Goal: Task Accomplishment & Management: Manage account settings

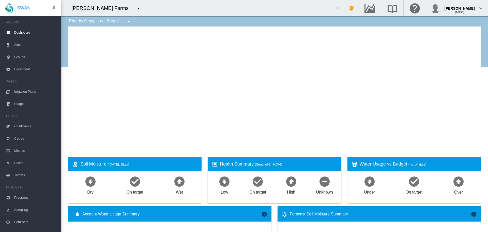
type input "**********"
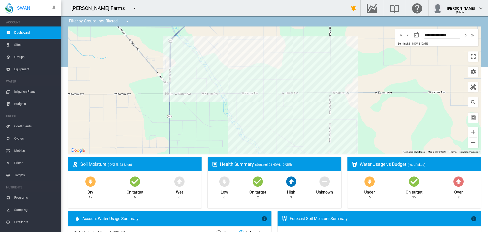
click at [109, 8] on div "[PERSON_NAME] Farms" at bounding box center [100, 8] width 58 height 7
click at [130, 9] on button "button" at bounding box center [135, 8] width 10 height 10
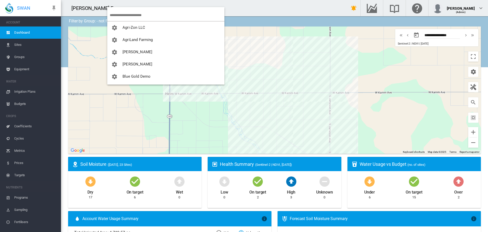
click at [120, 11] on input "search" at bounding box center [167, 15] width 115 height 12
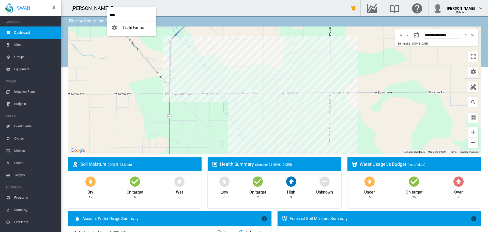
type input "****"
click at [131, 31] on button "Tachi Farms" at bounding box center [131, 27] width 49 height 12
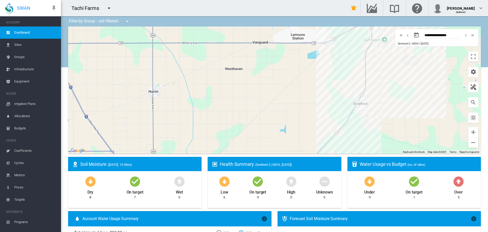
drag, startPoint x: 403, startPoint y: 112, endPoint x: 392, endPoint y: 81, distance: 33.4
click at [392, 81] on div at bounding box center [274, 89] width 413 height 127
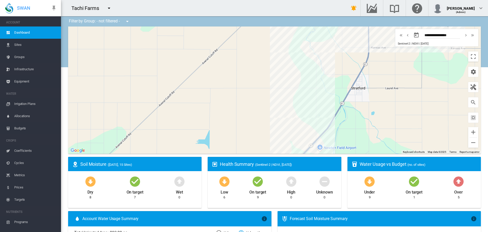
click at [127, 23] on md-icon "icon-menu-down" at bounding box center [127, 21] width 6 height 6
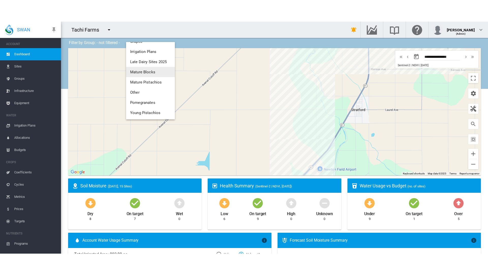
scroll to position [79, 0]
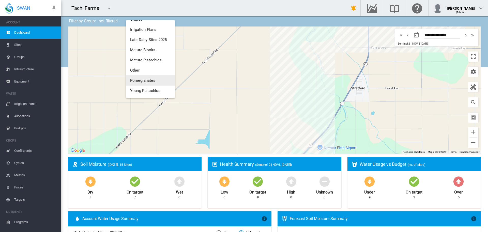
click at [156, 81] on button "Pomegranates" at bounding box center [150, 80] width 49 height 10
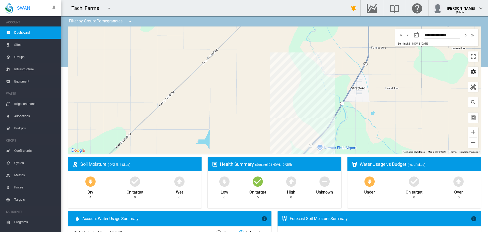
click at [470, 72] on md-icon "icon-cog" at bounding box center [473, 72] width 6 height 6
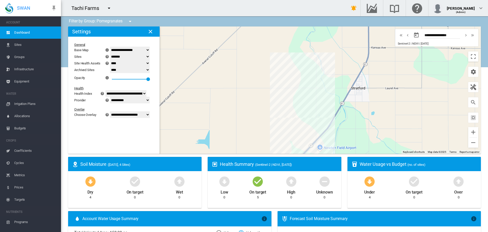
click at [129, 112] on select "**********" at bounding box center [130, 114] width 40 height 7
select select "********"
click at [113, 118] on select "**********" at bounding box center [130, 114] width 40 height 7
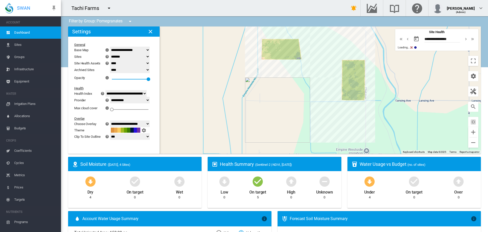
click at [476, 59] on div at bounding box center [274, 89] width 413 height 127
click at [471, 61] on button "Toggle fullscreen view" at bounding box center [473, 61] width 10 height 10
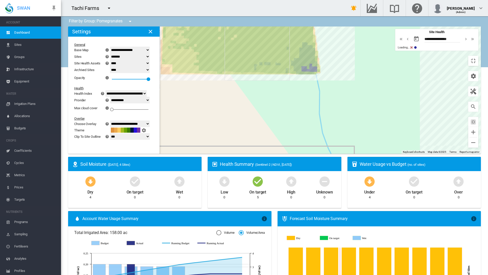
click at [110, 97] on select "**********" at bounding box center [130, 100] width 40 height 7
select select "**********"
click at [110, 97] on select "**********" at bounding box center [130, 100] width 40 height 7
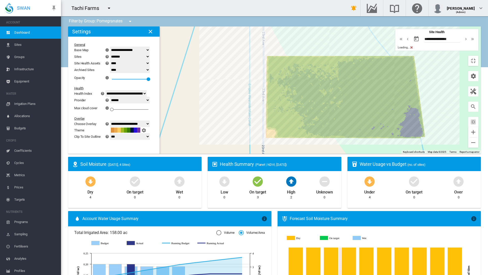
drag, startPoint x: 322, startPoint y: 136, endPoint x: 429, endPoint y: 201, distance: 125.4
click at [429, 154] on div at bounding box center [274, 89] width 413 height 127
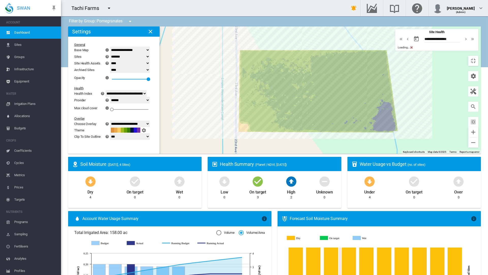
drag, startPoint x: 403, startPoint y: 193, endPoint x: 389, endPoint y: 193, distance: 13.7
click at [389, 154] on div at bounding box center [274, 89] width 413 height 127
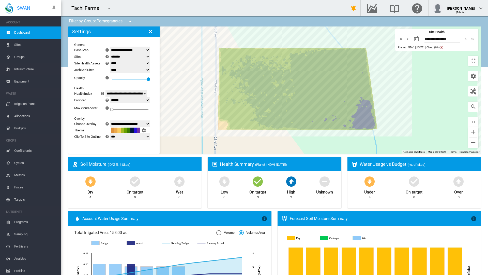
drag, startPoint x: 367, startPoint y: 166, endPoint x: 346, endPoint y: 165, distance: 20.4
click at [346, 154] on div at bounding box center [274, 89] width 413 height 127
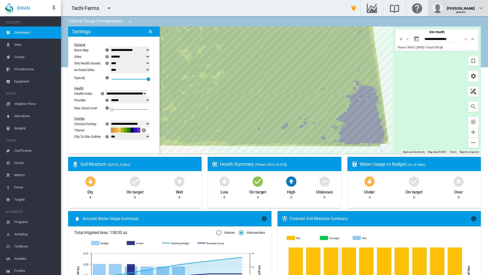
drag, startPoint x: 480, startPoint y: 34, endPoint x: 480, endPoint y: 3, distance: 30.8
click at [478, 56] on button "Toggle fullscreen view" at bounding box center [473, 61] width 10 height 10
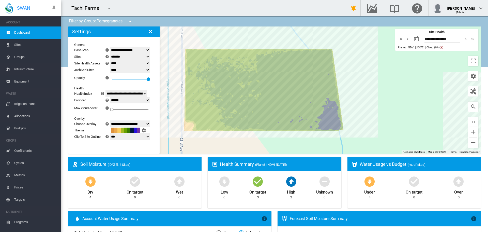
drag, startPoint x: 396, startPoint y: 70, endPoint x: 391, endPoint y: 97, distance: 26.5
click at [392, 97] on div at bounding box center [274, 89] width 413 height 127
click at [391, 97] on div at bounding box center [274, 89] width 413 height 127
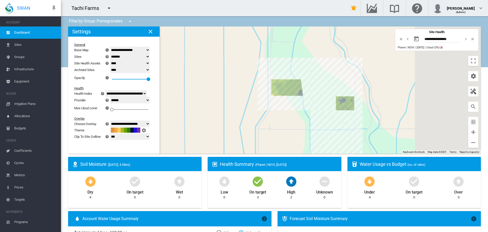
drag, startPoint x: 346, startPoint y: 103, endPoint x: 291, endPoint y: 59, distance: 69.8
click at [291, 59] on div at bounding box center [274, 89] width 413 height 127
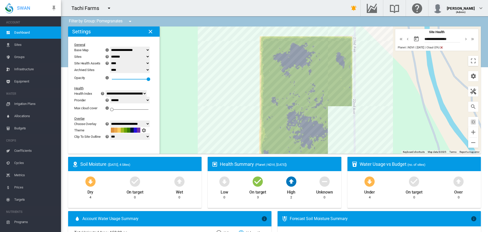
drag, startPoint x: 376, startPoint y: 109, endPoint x: 356, endPoint y: 58, distance: 54.5
click at [356, 58] on div at bounding box center [274, 89] width 413 height 127
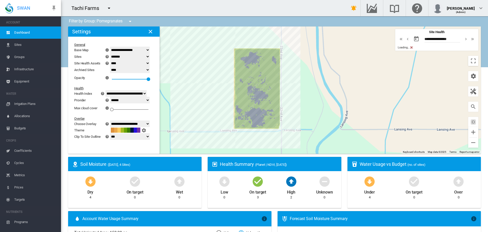
drag, startPoint x: 355, startPoint y: 61, endPoint x: 259, endPoint y: 89, distance: 100.9
click at [259, 89] on div at bounding box center [274, 89] width 413 height 127
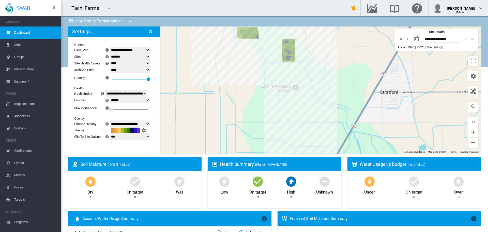
drag, startPoint x: 402, startPoint y: 107, endPoint x: 285, endPoint y: 42, distance: 134.3
click at [285, 42] on div at bounding box center [274, 89] width 413 height 127
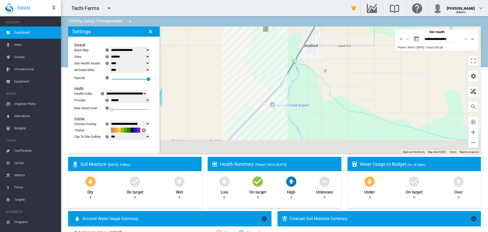
drag, startPoint x: 298, startPoint y: 117, endPoint x: 302, endPoint y: 92, distance: 25.1
click at [301, 91] on div at bounding box center [274, 89] width 413 height 127
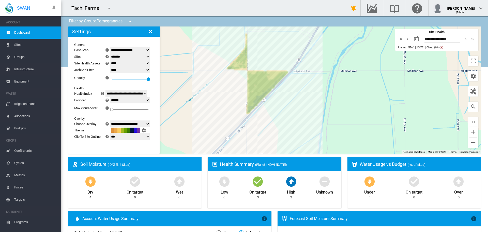
drag, startPoint x: 278, startPoint y: 76, endPoint x: 284, endPoint y: 124, distance: 48.9
click at [284, 124] on div at bounding box center [274, 89] width 413 height 127
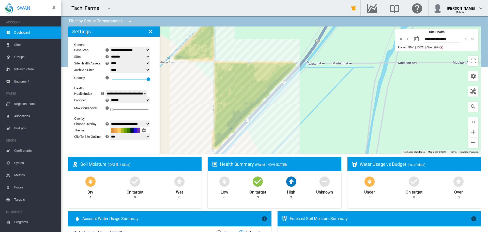
drag, startPoint x: 284, startPoint y: 124, endPoint x: 283, endPoint y: 132, distance: 8.1
click at [283, 132] on div at bounding box center [274, 89] width 413 height 127
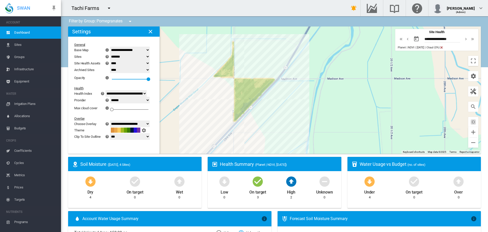
drag, startPoint x: 282, startPoint y: 131, endPoint x: 266, endPoint y: 113, distance: 23.9
click at [266, 113] on div at bounding box center [274, 89] width 413 height 127
click at [468, 61] on button "Toggle fullscreen view" at bounding box center [473, 61] width 10 height 10
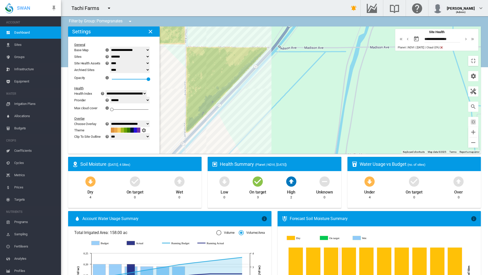
drag, startPoint x: 226, startPoint y: 158, endPoint x: 231, endPoint y: 164, distance: 7.7
click at [231, 154] on div at bounding box center [274, 89] width 413 height 127
click at [478, 56] on button "Toggle fullscreen view" at bounding box center [473, 61] width 10 height 10
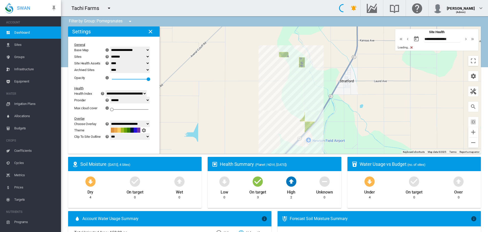
drag, startPoint x: 418, startPoint y: 91, endPoint x: 321, endPoint y: 126, distance: 103.1
click at [321, 126] on div at bounding box center [274, 89] width 413 height 127
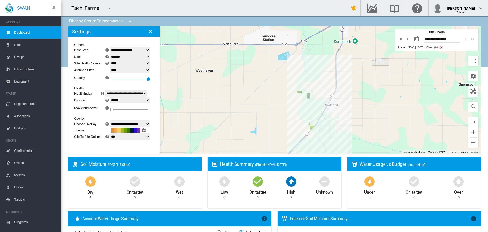
click at [133, 20] on md-icon "icon-menu-down" at bounding box center [130, 21] width 6 height 6
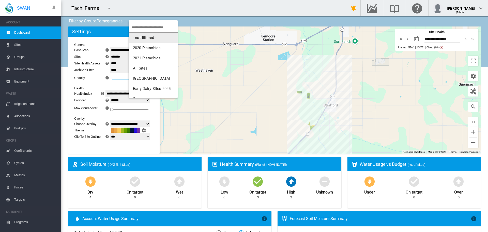
click at [133, 36] on span "- not filtered -" at bounding box center [144, 37] width 23 height 5
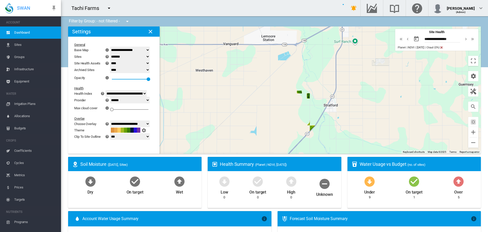
select select "********"
select select "**********"
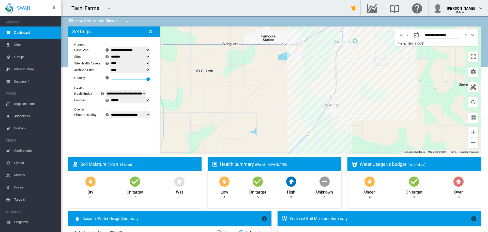
click at [174, 14] on div "Tachi Farms" at bounding box center [200, 8] width 278 height 16
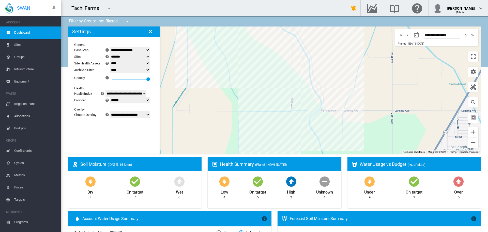
drag, startPoint x: 279, startPoint y: 131, endPoint x: 275, endPoint y: 97, distance: 34.8
click at [275, 97] on div at bounding box center [274, 89] width 413 height 127
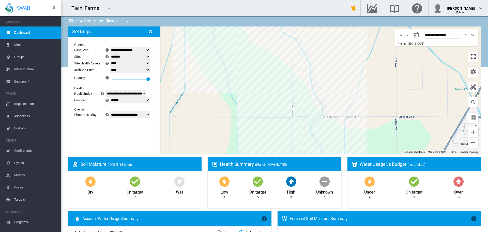
click at [468, 51] on button "Toggle fullscreen view" at bounding box center [473, 56] width 10 height 10
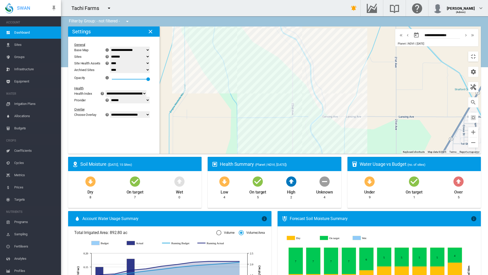
click at [110, 111] on select "**********" at bounding box center [130, 114] width 40 height 7
select select "********"
click at [110, 111] on select "**********" at bounding box center [130, 114] width 40 height 7
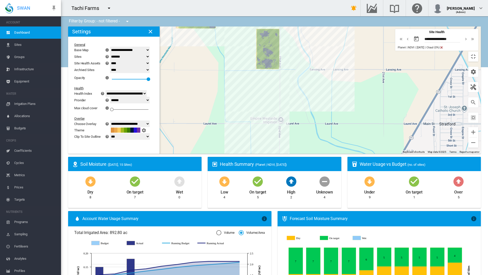
drag, startPoint x: 357, startPoint y: 239, endPoint x: 315, endPoint y: 89, distance: 156.2
click at [315, 89] on div at bounding box center [274, 89] width 413 height 127
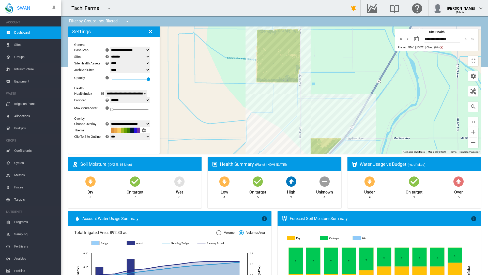
drag, startPoint x: 304, startPoint y: 129, endPoint x: 327, endPoint y: 120, distance: 24.6
click at [327, 120] on div at bounding box center [274, 89] width 413 height 127
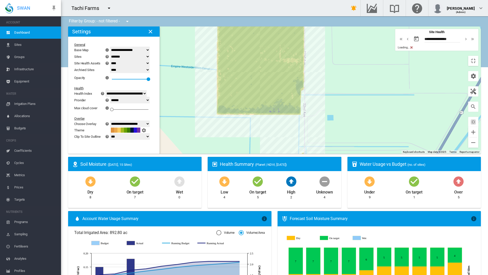
drag, startPoint x: 290, startPoint y: 106, endPoint x: 340, endPoint y: 151, distance: 67.1
click at [340, 151] on div at bounding box center [274, 89] width 413 height 127
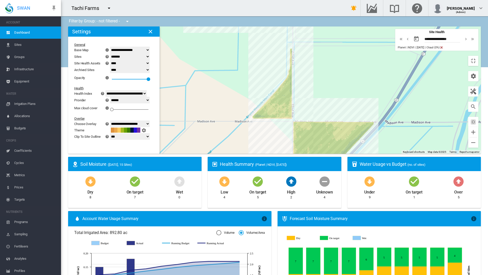
drag, startPoint x: 276, startPoint y: 152, endPoint x: 265, endPoint y: 43, distance: 109.9
click at [265, 43] on div at bounding box center [274, 89] width 413 height 127
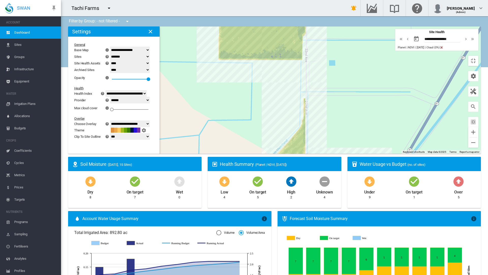
drag, startPoint x: 290, startPoint y: 86, endPoint x: 305, endPoint y: 148, distance: 63.3
click at [305, 148] on div at bounding box center [274, 89] width 413 height 127
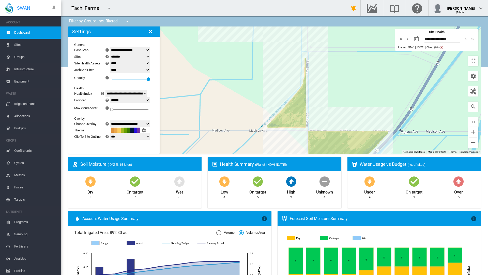
drag, startPoint x: 307, startPoint y: 198, endPoint x: 305, endPoint y: 89, distance: 108.3
click at [305, 89] on div at bounding box center [274, 89] width 413 height 127
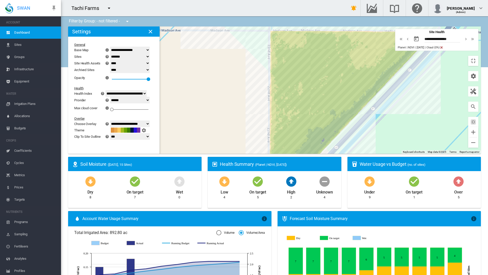
drag, startPoint x: 299, startPoint y: 141, endPoint x: 291, endPoint y: 88, distance: 53.0
click at [291, 88] on div at bounding box center [274, 89] width 413 height 127
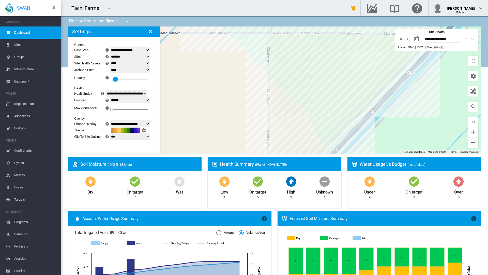
click at [112, 79] on div at bounding box center [114, 79] width 4 height 1
click at [87, 52] on div "**********" at bounding box center [110, 91] width 77 height 101
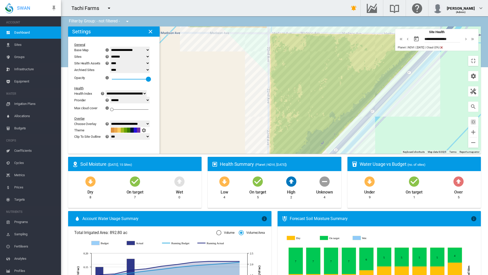
click at [112, 79] on div at bounding box center [130, 79] width 37 height 1
click at [110, 47] on select "**********" at bounding box center [130, 50] width 40 height 7
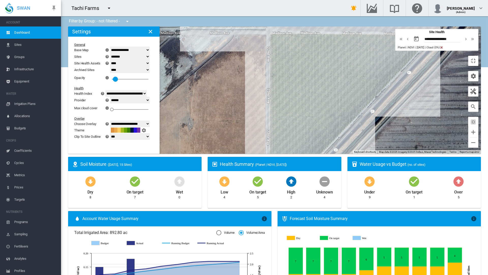
click at [112, 73] on div "0.1" at bounding box center [130, 77] width 37 height 9
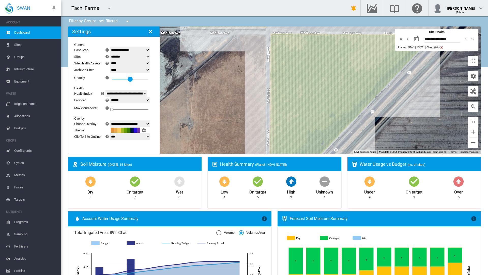
drag, startPoint x: 85, startPoint y: 51, endPoint x: 65, endPoint y: 55, distance: 20.7
click at [112, 73] on div "0.5" at bounding box center [130, 77] width 37 height 9
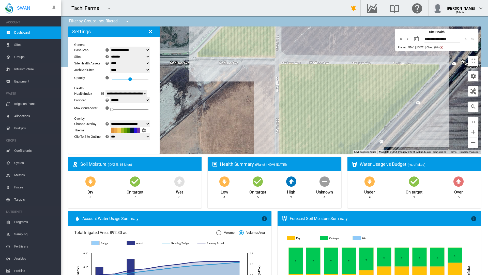
drag, startPoint x: 227, startPoint y: 95, endPoint x: 236, endPoint y: 123, distance: 29.7
click at [236, 123] on div at bounding box center [274, 89] width 413 height 127
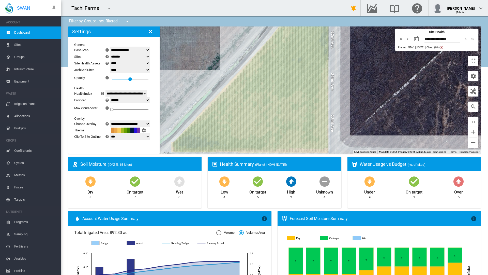
drag, startPoint x: 279, startPoint y: 67, endPoint x: 324, endPoint y: 182, distance: 123.3
click at [324, 154] on div at bounding box center [274, 89] width 413 height 127
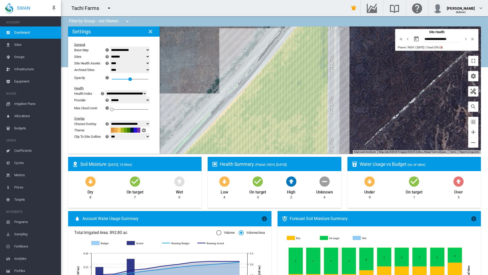
drag, startPoint x: 331, startPoint y: 144, endPoint x: 329, endPoint y: 164, distance: 20.1
click at [329, 154] on div at bounding box center [274, 89] width 413 height 127
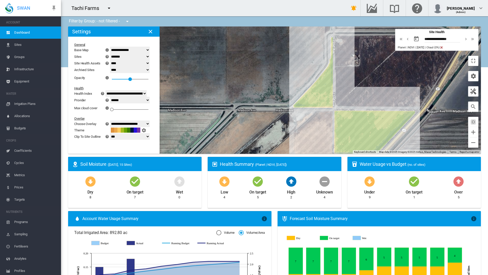
drag, startPoint x: 331, startPoint y: 186, endPoint x: 310, endPoint y: 144, distance: 46.7
click at [310, 144] on div at bounding box center [274, 89] width 413 height 127
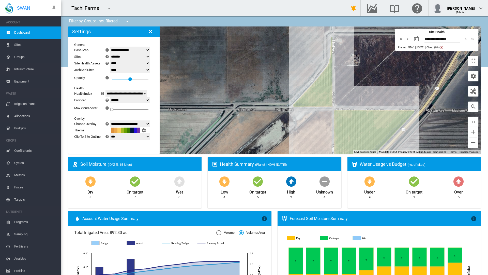
click at [112, 79] on div at bounding box center [130, 79] width 37 height 1
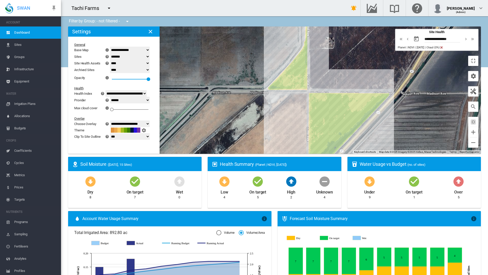
drag, startPoint x: 377, startPoint y: 217, endPoint x: 352, endPoint y: 199, distance: 30.7
click at [352, 154] on div at bounding box center [274, 89] width 413 height 127
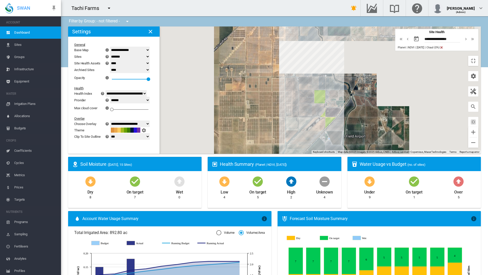
drag, startPoint x: 355, startPoint y: 96, endPoint x: 310, endPoint y: 154, distance: 73.7
click at [310, 154] on div at bounding box center [274, 89] width 413 height 127
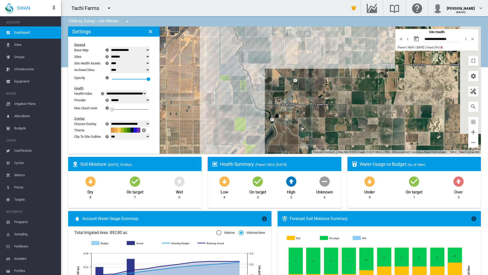
drag, startPoint x: 372, startPoint y: 81, endPoint x: 289, endPoint y: 107, distance: 86.8
click at [291, 108] on div at bounding box center [274, 89] width 413 height 127
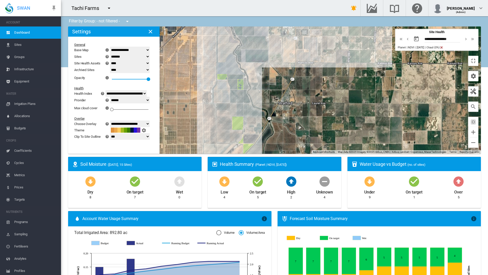
click at [110, 47] on select "**********" at bounding box center [130, 50] width 40 height 7
select select "**********"
click at [110, 47] on select "**********" at bounding box center [130, 50] width 40 height 7
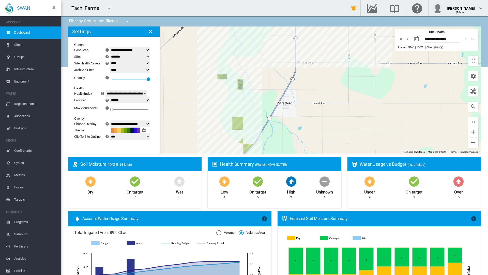
click at [110, 120] on select "**********" at bounding box center [130, 123] width 40 height 7
click at [110, 97] on select "**********" at bounding box center [130, 100] width 40 height 7
select select "**********"
click at [110, 97] on select "**********" at bounding box center [130, 100] width 40 height 7
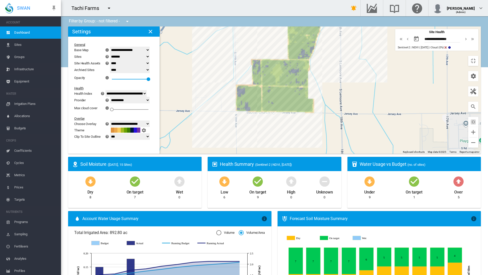
drag, startPoint x: 326, startPoint y: 64, endPoint x: 326, endPoint y: 150, distance: 85.9
click at [326, 150] on div at bounding box center [274, 89] width 413 height 127
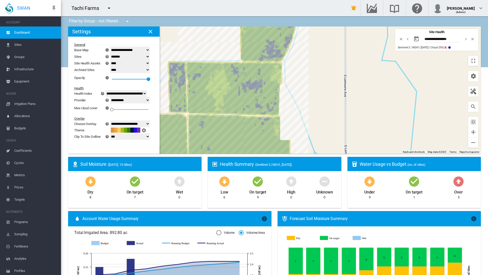
drag, startPoint x: 304, startPoint y: 118, endPoint x: 304, endPoint y: 122, distance: 4.1
click at [304, 122] on div at bounding box center [274, 89] width 413 height 127
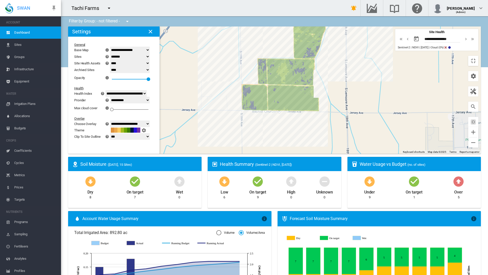
drag, startPoint x: 277, startPoint y: 185, endPoint x: 328, endPoint y: 123, distance: 80.2
click at [328, 123] on div at bounding box center [274, 89] width 413 height 127
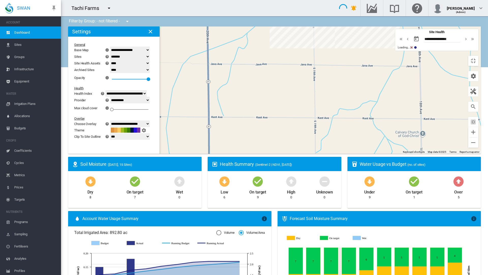
drag, startPoint x: 280, startPoint y: 187, endPoint x: 316, endPoint y: 119, distance: 76.6
click at [316, 119] on div at bounding box center [274, 89] width 413 height 127
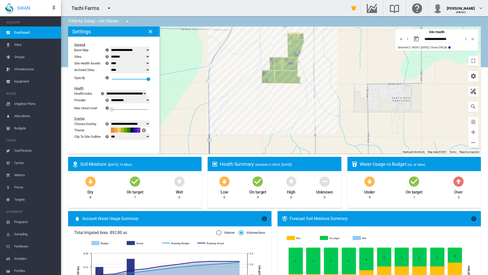
drag, startPoint x: 353, startPoint y: 88, endPoint x: 204, endPoint y: 192, distance: 181.3
click at [203, 154] on div at bounding box center [274, 89] width 413 height 127
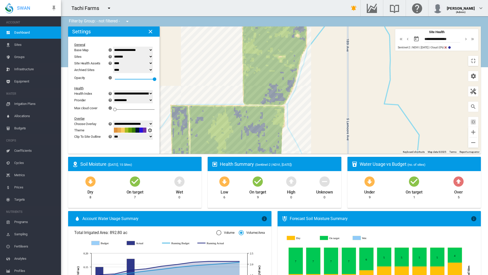
select select "**********"
click at [113, 120] on select "**********" at bounding box center [133, 123] width 40 height 7
click at [110, 120] on select "**********" at bounding box center [130, 123] width 40 height 7
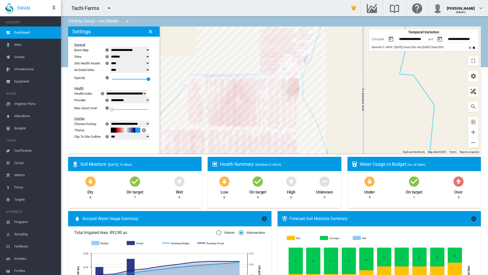
drag, startPoint x: 415, startPoint y: 94, endPoint x: 421, endPoint y: 86, distance: 9.9
click at [421, 86] on div at bounding box center [274, 89] width 413 height 127
click at [420, 37] on input "**********" at bounding box center [417, 39] width 36 height 5
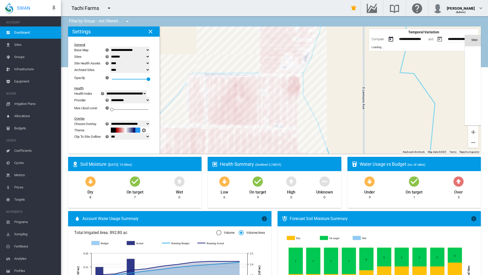
scroll to position [117704, 0]
click at [482, 48] on md-icon "August 2025" at bounding box center [485, 51] width 6 height 6
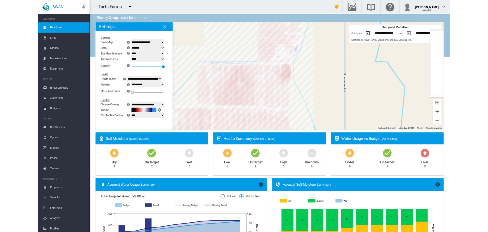
scroll to position [3188, 0]
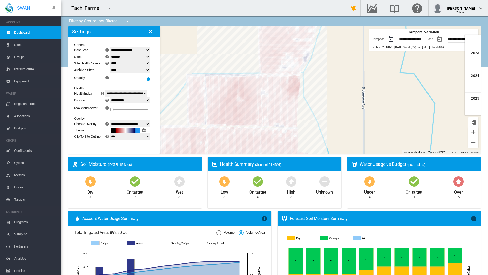
click at [393, 34] on button "button" at bounding box center [391, 39] width 10 height 10
click at [110, 120] on select "**********" at bounding box center [130, 123] width 40 height 7
select select "********"
click at [110, 120] on select "**********" at bounding box center [130, 123] width 40 height 7
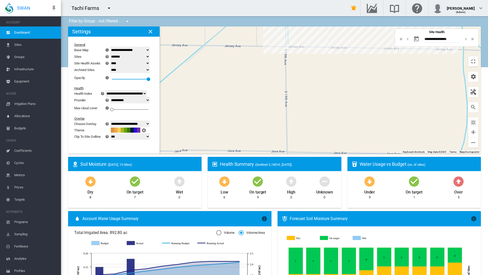
drag, startPoint x: 115, startPoint y: 124, endPoint x: 203, endPoint y: 82, distance: 97.7
click at [223, 26] on div at bounding box center [274, 89] width 413 height 127
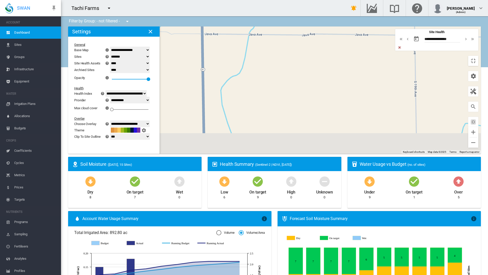
drag, startPoint x: 177, startPoint y: 141, endPoint x: 321, endPoint y: 14, distance: 192.4
click at [321, 26] on div at bounding box center [274, 89] width 413 height 127
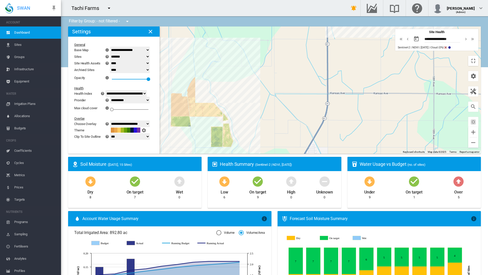
drag, startPoint x: 295, startPoint y: 168, endPoint x: 318, endPoint y: 109, distance: 63.4
click at [319, 107] on div at bounding box center [274, 89] width 413 height 127
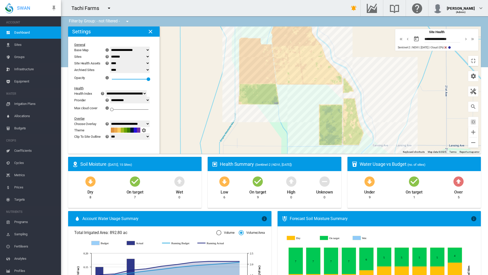
drag, startPoint x: 246, startPoint y: 127, endPoint x: 317, endPoint y: 106, distance: 74.7
click at [322, 107] on div at bounding box center [274, 89] width 413 height 127
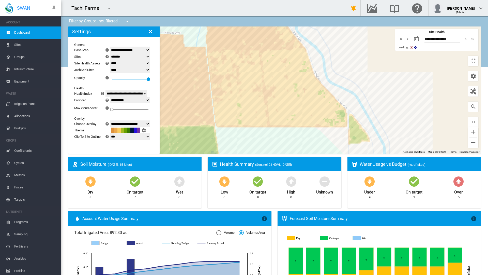
drag, startPoint x: 326, startPoint y: 79, endPoint x: 338, endPoint y: 100, distance: 24.1
click at [338, 100] on div at bounding box center [274, 89] width 413 height 127
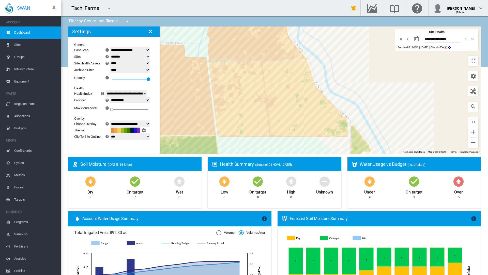
click at [110, 120] on select "**********" at bounding box center [130, 123] width 40 height 7
click at [141, 127] on md-icon "icon-cog" at bounding box center [144, 130] width 6 height 6
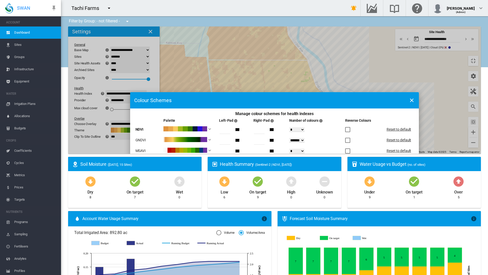
click at [166, 126] on div "Manage colour ..." at bounding box center [190, 129] width 55 height 6
click at [0, 0] on ul "Manage colour ..." at bounding box center [0, 0] width 0 height 0
click at [68, 100] on div "Colour Schemes Manage colour schemes for health indexes Palette Left-Pad × Opti…" at bounding box center [274, 163] width 413 height 275
click at [409, 97] on md-icon "icon-close" at bounding box center [412, 100] width 6 height 6
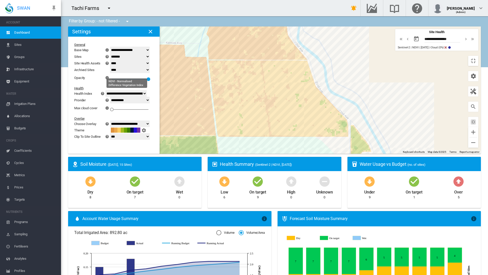
click at [106, 90] on select "**********" at bounding box center [126, 93] width 41 height 7
select select "**********"
click at [106, 90] on select "**********" at bounding box center [126, 93] width 41 height 7
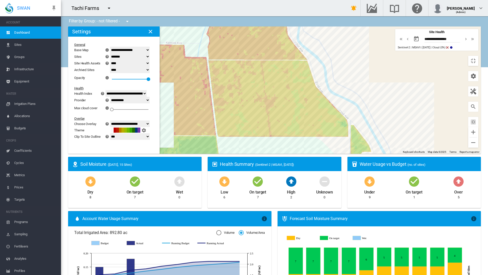
click at [110, 120] on select "**********" at bounding box center [130, 123] width 40 height 7
select select "********"
click at [110, 120] on select "**********" at bounding box center [130, 123] width 40 height 7
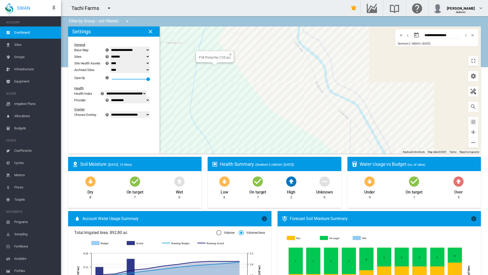
click at [256, 135] on div "F1B Pistachio (125 ac)" at bounding box center [274, 89] width 413 height 127
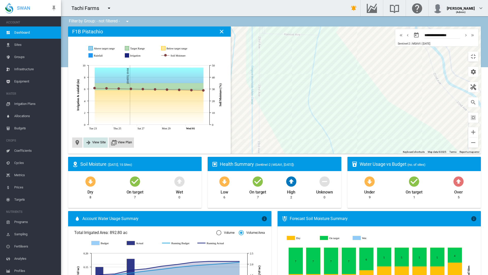
click at [92, 140] on span "View Site" at bounding box center [98, 142] width 13 height 4
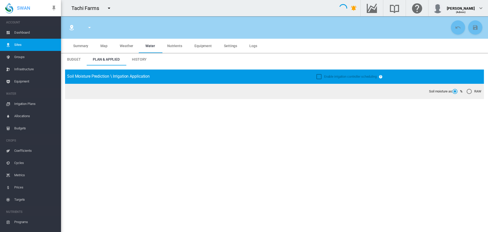
type input "**********"
type input "******"
type input "********"
type input "**********"
type input "***"
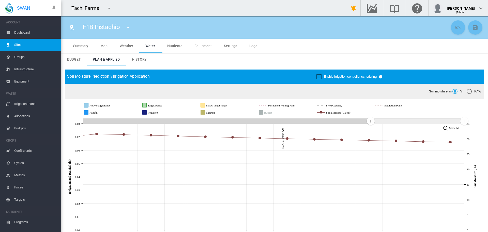
scroll to position [76, 0]
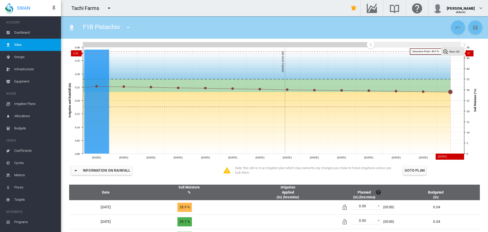
click at [459, 53] on rect at bounding box center [452, 51] width 23 height 8
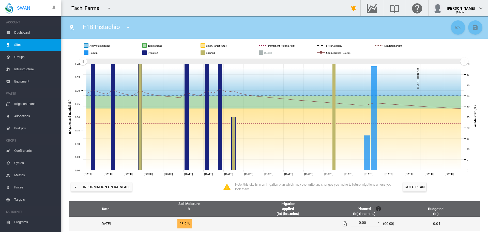
scroll to position [51, 0]
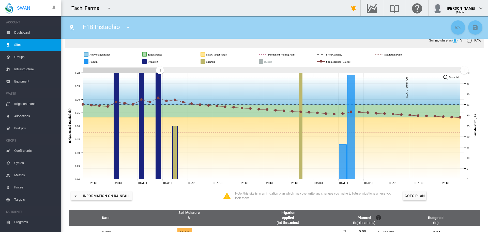
drag, startPoint x: 86, startPoint y: 68, endPoint x: 153, endPoint y: 81, distance: 68.8
click at [160, 80] on icon "JavaScript chart by amCharts 3.21.15 Aug 19 Aug 22 Aug 25 Aug 28 Aug 31 Sep 03 …" at bounding box center [272, 125] width 415 height 119
drag, startPoint x: 23, startPoint y: 81, endPoint x: 38, endPoint y: 81, distance: 15.0
click at [23, 81] on span "Equipment" at bounding box center [35, 81] width 43 height 12
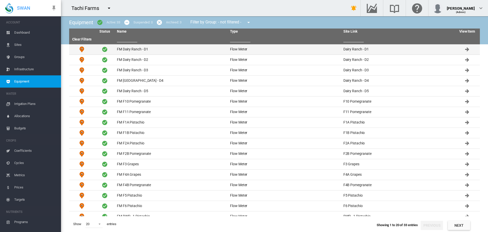
click at [162, 50] on td "FM Dairy Ranch - D1" at bounding box center [171, 49] width 113 height 10
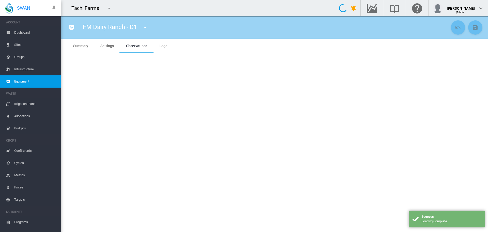
click at [114, 48] on md-tab-item "Settings" at bounding box center [106, 46] width 25 height 14
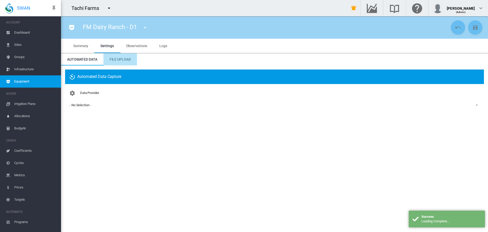
click at [119, 60] on span "File Upload" at bounding box center [120, 59] width 21 height 4
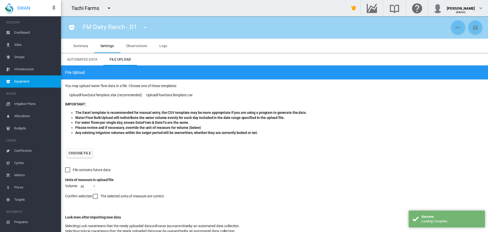
click at [85, 152] on label "Choose file" at bounding box center [79, 152] width 25 height 9
click at [0, 0] on input "Choose file" at bounding box center [0, 0] width 0 height 0
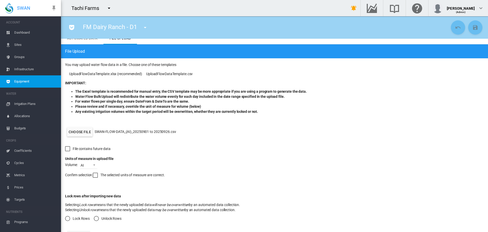
scroll to position [35, 0]
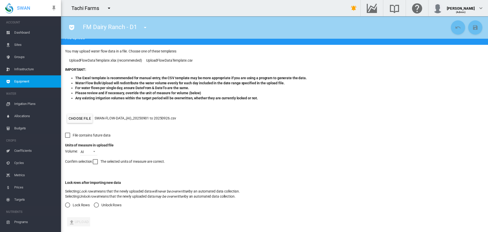
click at [93, 161] on div at bounding box center [95, 161] width 5 height 5
click at [101, 206] on md-radio-button "Unlock Rows" at bounding box center [108, 204] width 28 height 5
click at [78, 222] on button "Upload" at bounding box center [78, 221] width 23 height 9
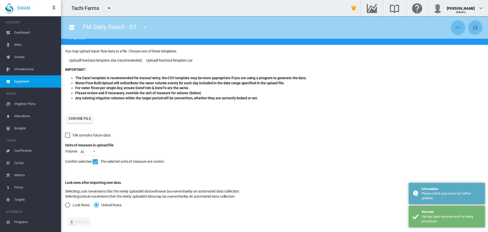
drag, startPoint x: 28, startPoint y: 25, endPoint x: 28, endPoint y: 28, distance: 3.6
click at [28, 25] on span "ACCOUNT" at bounding box center [31, 22] width 51 height 8
click at [28, 32] on span "Dashboard" at bounding box center [35, 32] width 43 height 12
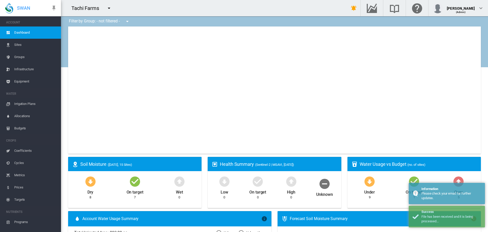
type input "**********"
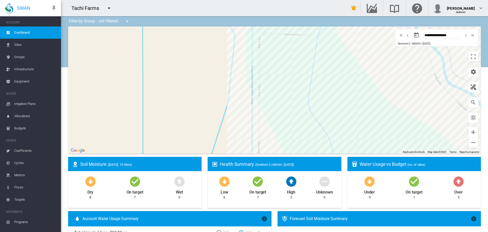
click at [29, 108] on span "Irrigation Plans" at bounding box center [35, 104] width 43 height 12
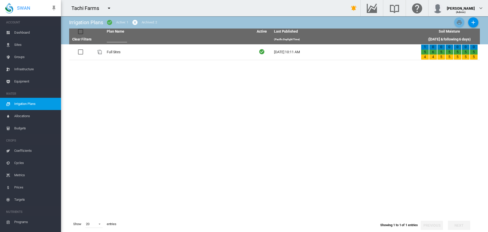
click at [150, 52] on td "Full Sites" at bounding box center [178, 52] width 147 height 16
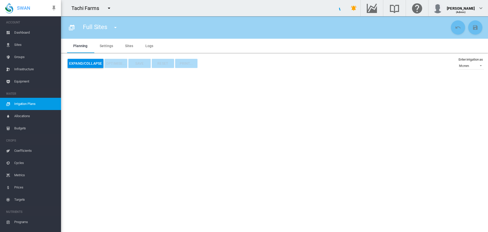
type input "**********"
type input "*"
type input "****"
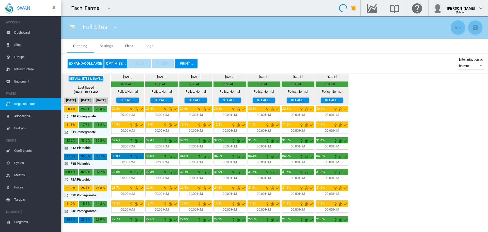
click at [89, 63] on button "Expand/Collapse" at bounding box center [86, 63] width 36 height 9
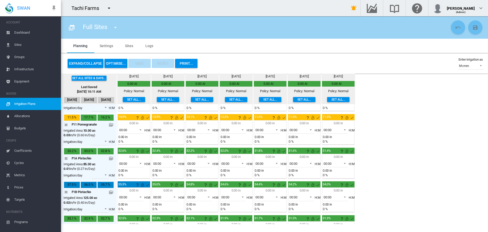
scroll to position [35, 0]
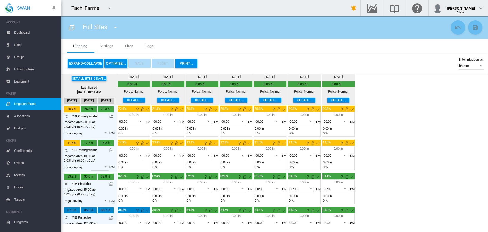
scroll to position [76, 0]
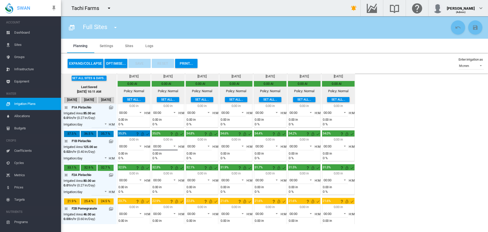
click at [164, 145] on span "00:00" at bounding box center [161, 146] width 16 height 5
click at [162, 168] on md-option "24:00" at bounding box center [166, 170] width 35 height 12
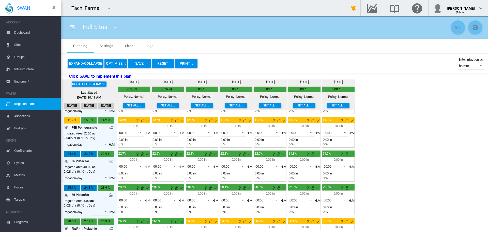
scroll to position [203, 0]
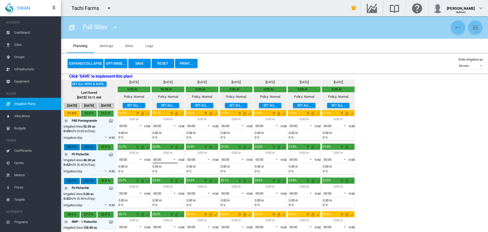
click at [164, 159] on span "00:00" at bounding box center [161, 159] width 16 height 5
click at [167, 184] on md-option "24:00" at bounding box center [166, 184] width 35 height 12
click at [165, 193] on span "00:00" at bounding box center [161, 193] width 16 height 5
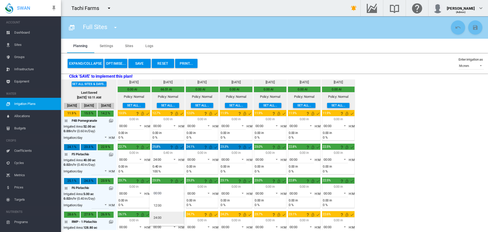
click at [164, 220] on md-option "24:00" at bounding box center [166, 217] width 35 height 12
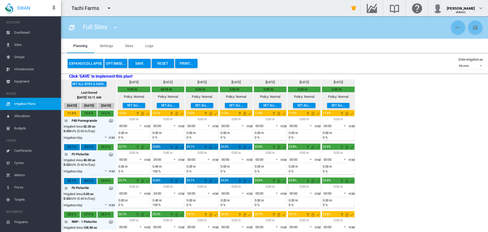
click at [136, 65] on button "Save" at bounding box center [139, 63] width 22 height 9
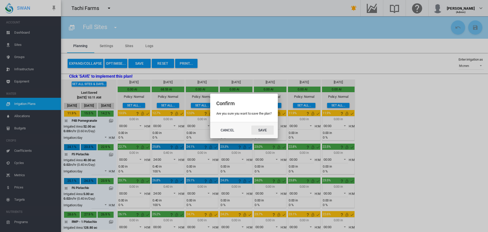
click at [268, 130] on button "Save" at bounding box center [262, 129] width 22 height 9
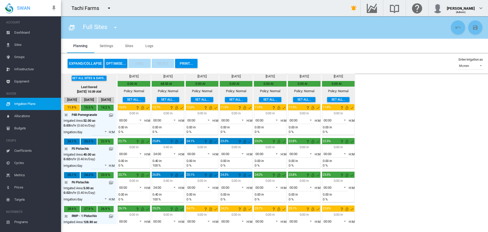
click at [21, 80] on span "Equipment" at bounding box center [35, 81] width 43 height 12
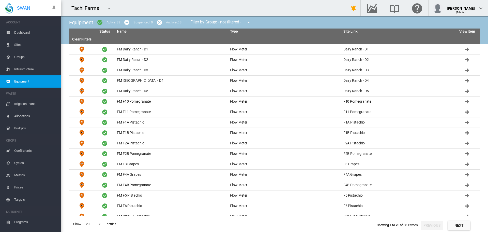
click at [137, 51] on td "FM Dairy Ranch - D1" at bounding box center [171, 49] width 113 height 10
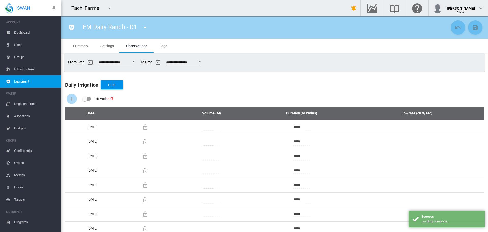
click at [108, 50] on md-tab-item "Settings" at bounding box center [106, 46] width 25 height 14
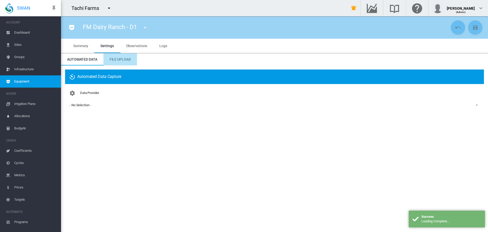
click at [128, 56] on md-tab-item "File Upload" at bounding box center [120, 59] width 34 height 12
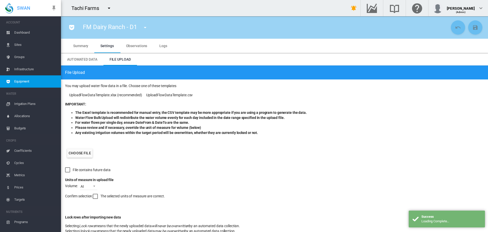
click at [69, 153] on label "Choose file" at bounding box center [79, 152] width 25 height 9
click at [0, 0] on input "Choose file" at bounding box center [0, 0] width 0 height 0
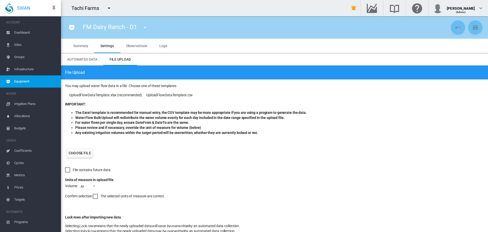
click at [90, 153] on label "Choose file" at bounding box center [79, 152] width 25 height 9
click at [0, 0] on input "Choose file" at bounding box center [0, 0] width 0 height 0
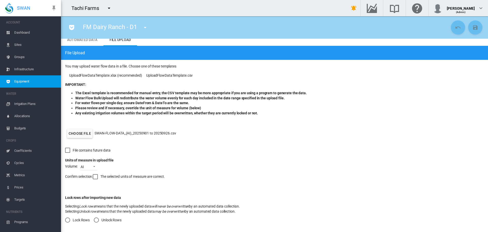
scroll to position [35, 0]
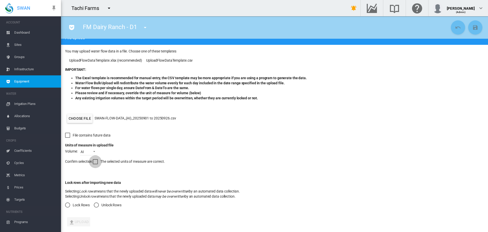
click at [95, 162] on div at bounding box center [95, 161] width 5 height 5
click at [99, 208] on div "Lock rows after importing new data Selecting Lock rows means that the newly upl…" at bounding box center [274, 193] width 419 height 43
click at [98, 206] on div "Unlock Rows" at bounding box center [96, 204] width 5 height 5
click at [77, 221] on button "Upload" at bounding box center [78, 221] width 23 height 9
click at [29, 27] on span "Dashboard" at bounding box center [35, 32] width 43 height 12
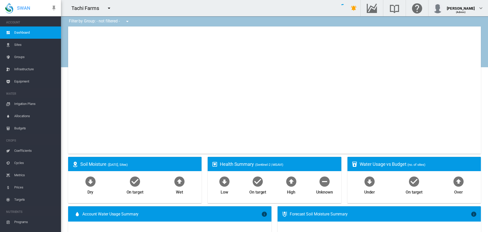
type input "**********"
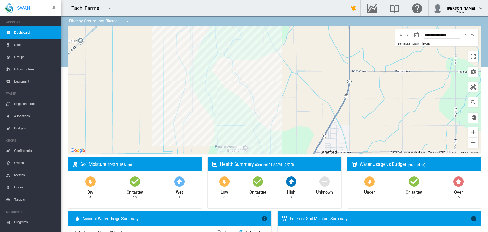
drag, startPoint x: 194, startPoint y: 106, endPoint x: 173, endPoint y: 90, distance: 26.1
click at [173, 90] on div at bounding box center [274, 89] width 413 height 127
click at [468, 57] on button "Toggle fullscreen view" at bounding box center [473, 56] width 10 height 10
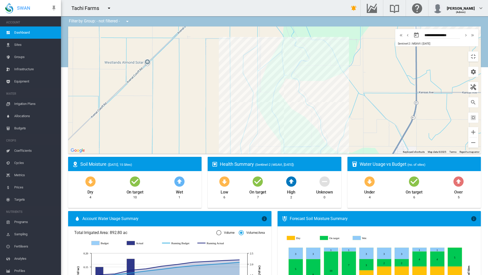
drag, startPoint x: 356, startPoint y: 87, endPoint x: 421, endPoint y: 83, distance: 65.2
click at [423, 82] on div at bounding box center [274, 89] width 413 height 127
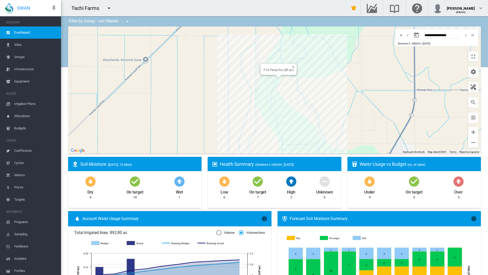
click at [253, 129] on div "F1A Pistachio (85 ac)" at bounding box center [274, 89] width 413 height 127
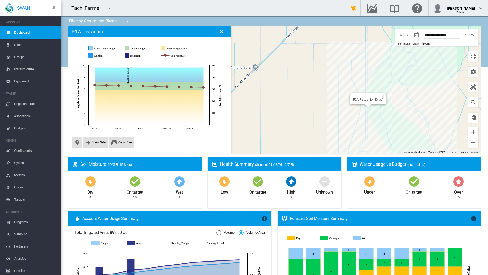
click at [342, 154] on div "F2A Pistachio (80 ac)" at bounding box center [274, 89] width 413 height 127
click at [368, 154] on div "F1B Pistachio (125 ac)" at bounding box center [274, 89] width 413 height 127
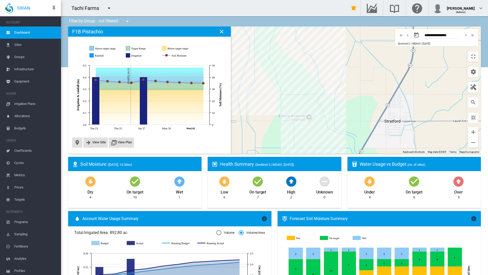
drag, startPoint x: 307, startPoint y: 186, endPoint x: 192, endPoint y: 126, distance: 129.3
click at [192, 126] on div at bounding box center [274, 89] width 413 height 127
click at [230, 116] on div "F2B Pomegranate (46 ac)" at bounding box center [274, 89] width 413 height 127
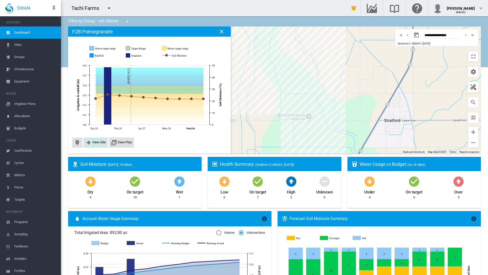
click at [92, 140] on span "View Site" at bounding box center [98, 142] width 13 height 4
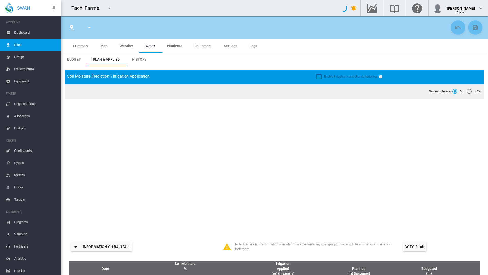
type input "**********"
type input "********"
type input "**********"
type input "***"
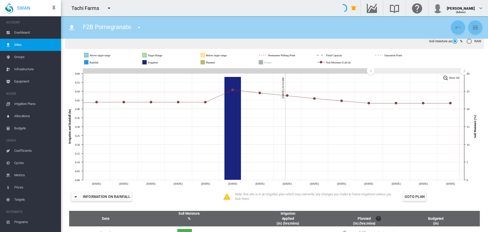
scroll to position [51, 0]
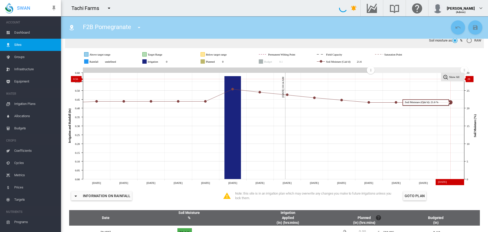
click at [453, 79] on rect at bounding box center [452, 77] width 23 height 8
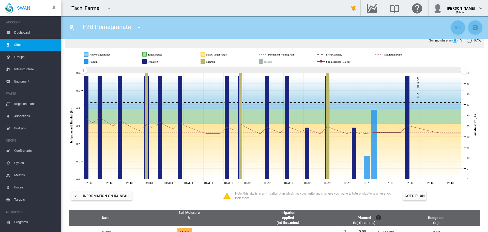
click at [140, 28] on md-icon "icon-menu-down" at bounding box center [139, 27] width 6 height 6
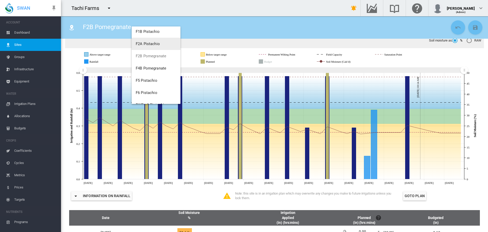
scroll to position [122, 0]
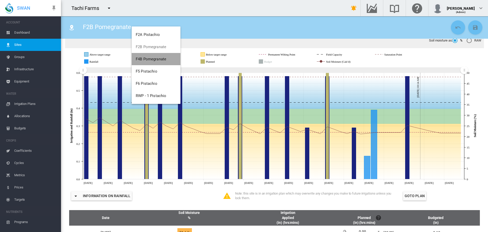
click at [164, 57] on span "F4B Pomegranate" at bounding box center [151, 59] width 31 height 5
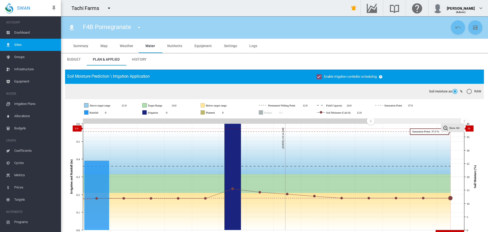
click at [463, 128] on rect at bounding box center [452, 128] width 23 height 8
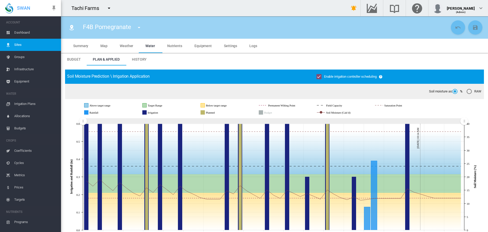
click at [19, 35] on span "Dashboard" at bounding box center [35, 32] width 43 height 12
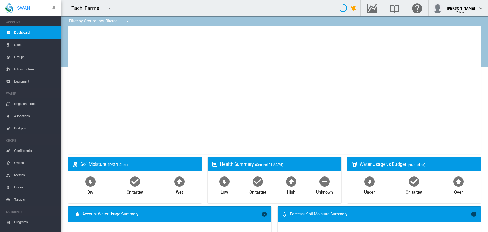
type input "**********"
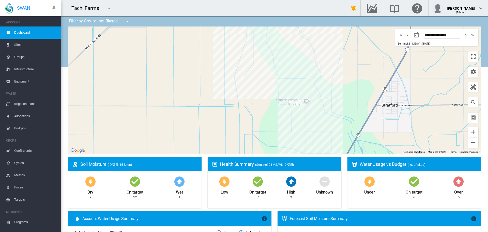
drag, startPoint x: 361, startPoint y: 115, endPoint x: 358, endPoint y: 98, distance: 17.2
click at [358, 98] on div at bounding box center [274, 89] width 413 height 127
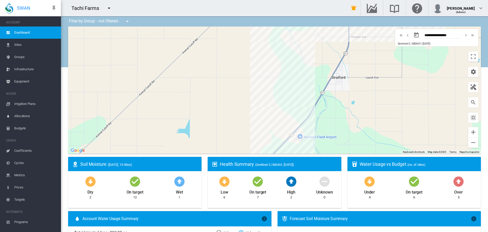
drag, startPoint x: 353, startPoint y: 122, endPoint x: 317, endPoint y: 98, distance: 43.2
click at [317, 98] on div at bounding box center [274, 89] width 413 height 127
click at [297, 56] on div "F5 Pistachio (40 ac)" at bounding box center [274, 89] width 413 height 127
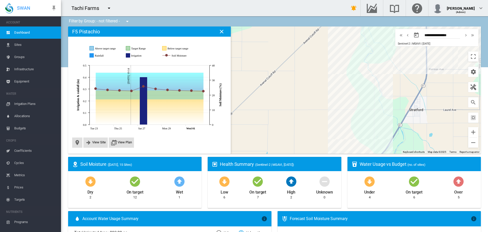
click at [369, 96] on div at bounding box center [274, 89] width 413 height 127
click at [370, 92] on div at bounding box center [274, 89] width 413 height 127
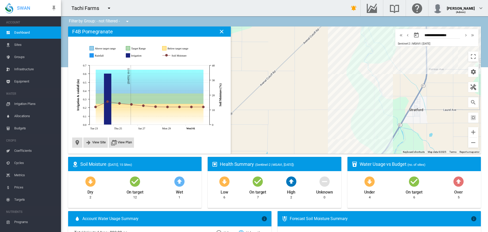
drag, startPoint x: 376, startPoint y: 132, endPoint x: 314, endPoint y: 93, distance: 73.3
click at [314, 93] on div at bounding box center [274, 89] width 413 height 127
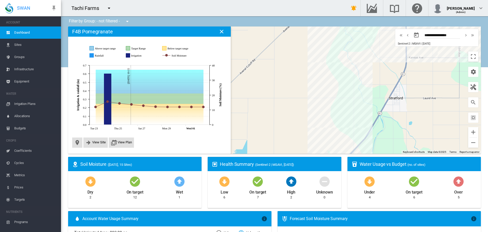
drag, startPoint x: 341, startPoint y: 123, endPoint x: 283, endPoint y: 91, distance: 66.6
click at [283, 91] on div at bounding box center [274, 89] width 413 height 127
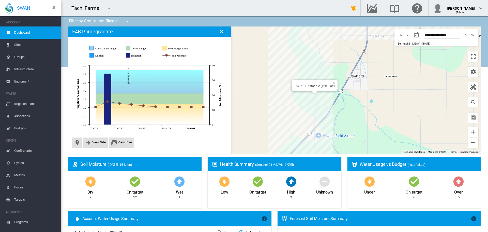
click at [310, 94] on div "RWP - 1 Pistachio (128.8 ac)" at bounding box center [274, 89] width 413 height 127
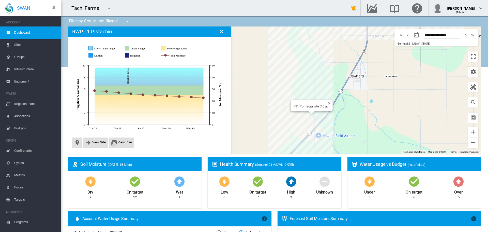
click at [310, 115] on div "F11 Pomegranate (10 ac)" at bounding box center [274, 89] width 413 height 127
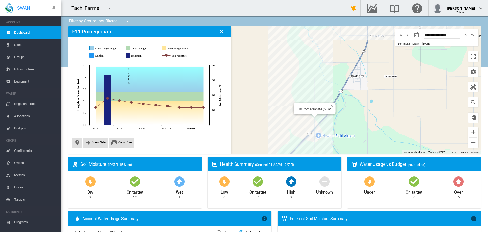
click at [316, 121] on div "F10 Pomegranate (50 ac)" at bounding box center [274, 89] width 413 height 127
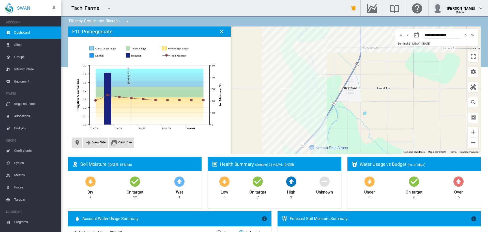
drag, startPoint x: 345, startPoint y: 102, endPoint x: 337, endPoint y: 115, distance: 14.9
click at [337, 115] on div at bounding box center [274, 89] width 413 height 127
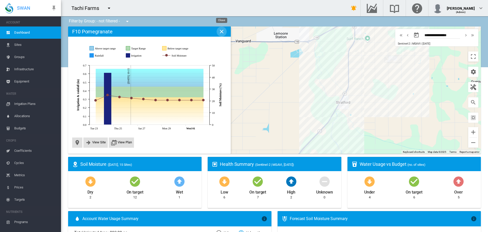
click at [221, 31] on md-icon "icon-close" at bounding box center [222, 31] width 6 height 6
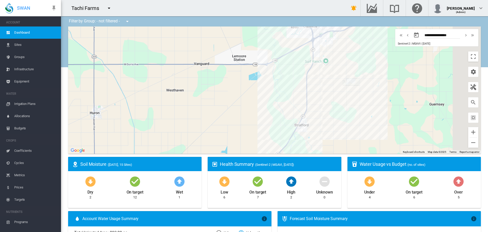
drag, startPoint x: 379, startPoint y: 61, endPoint x: 336, endPoint y: 84, distance: 48.6
click at [336, 84] on div at bounding box center [274, 89] width 413 height 127
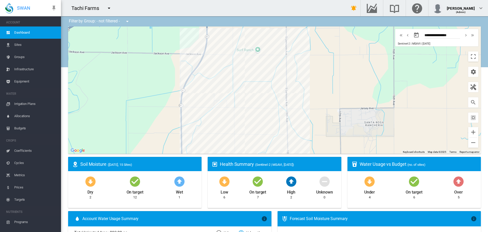
drag, startPoint x: 254, startPoint y: 95, endPoint x: 282, endPoint y: 96, distance: 27.7
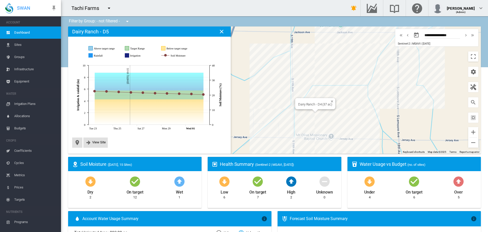
click at [312, 125] on div "Dairy Ranch - D4 (37 ac)" at bounding box center [274, 89] width 413 height 127
